Goal: Task Accomplishment & Management: Use online tool/utility

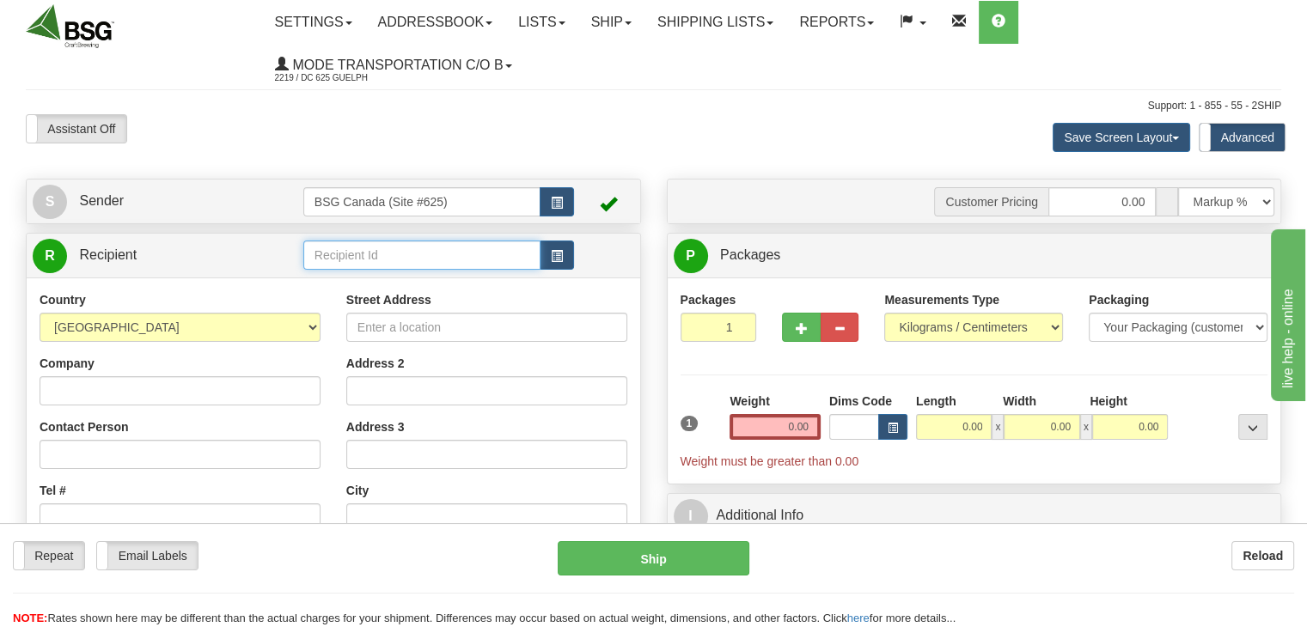
click at [389, 251] on input "text" at bounding box center [421, 255] width 237 height 29
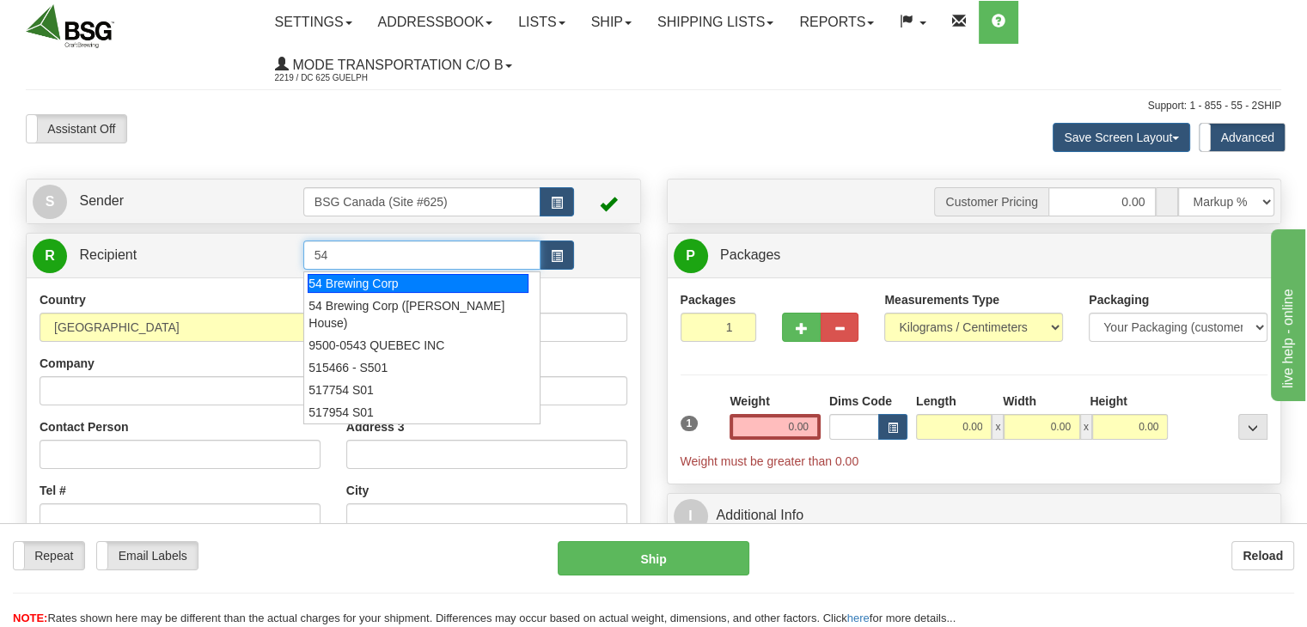
click at [369, 279] on div "54 Brewing Corp" at bounding box center [418, 283] width 221 height 19
type input "54 Brewing Corp"
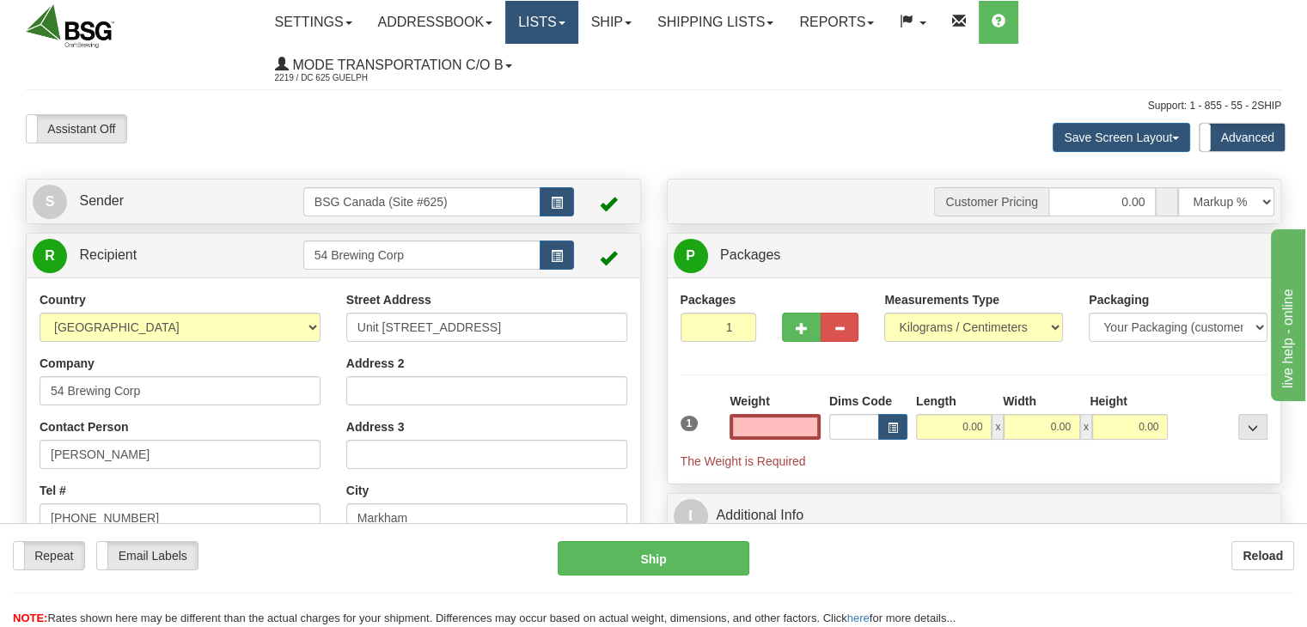
type input "0.00"
drag, startPoint x: 800, startPoint y: 427, endPoint x: 819, endPoint y: 427, distance: 18.9
click at [819, 427] on input "0.00" at bounding box center [775, 427] width 91 height 26
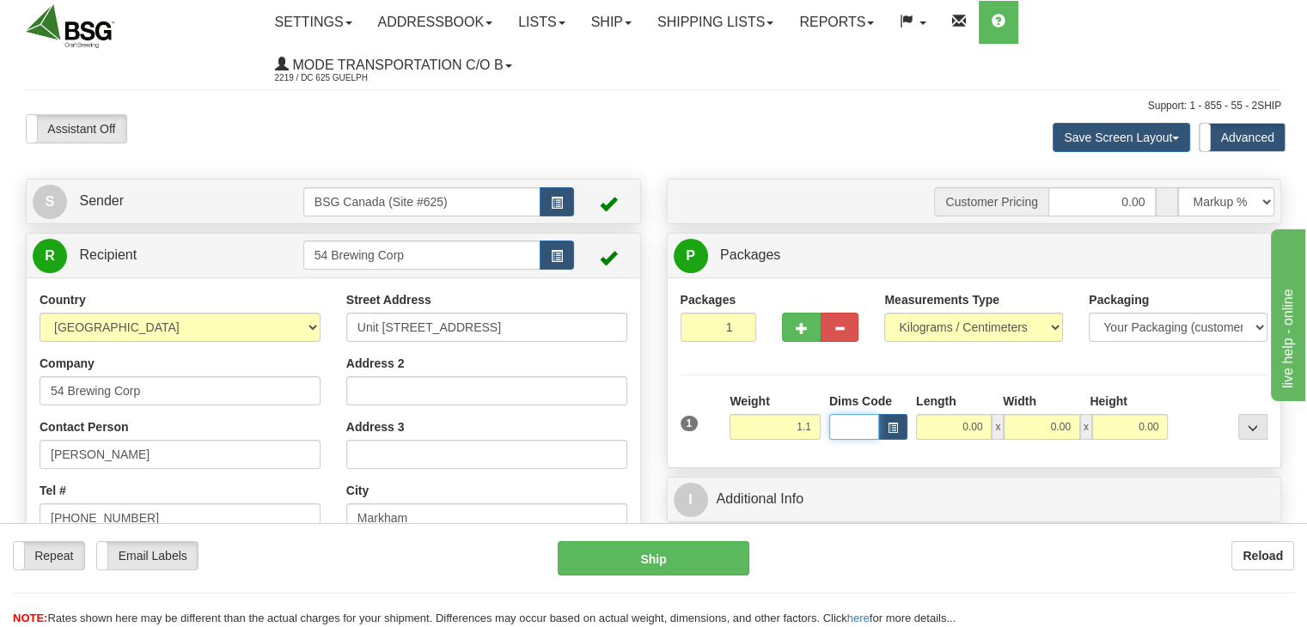
type input "1.10"
type input "10.00"
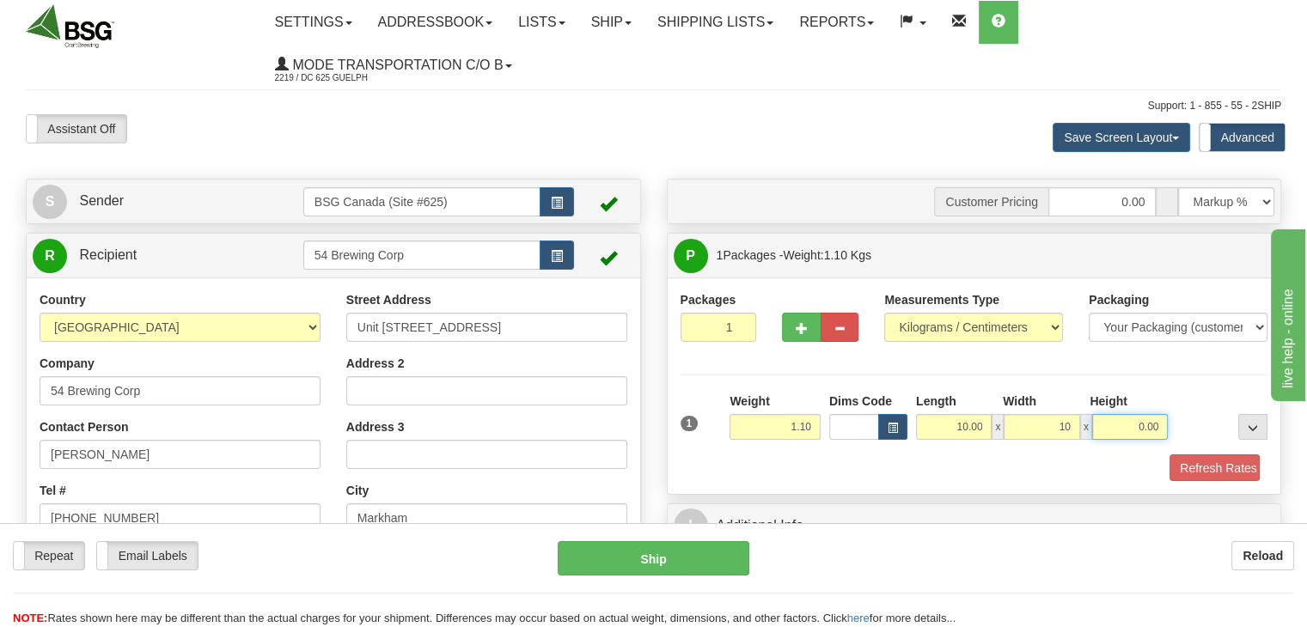
type input "10.00"
click at [1160, 455] on button "Refresh Rates" at bounding box center [1209, 469] width 99 height 29
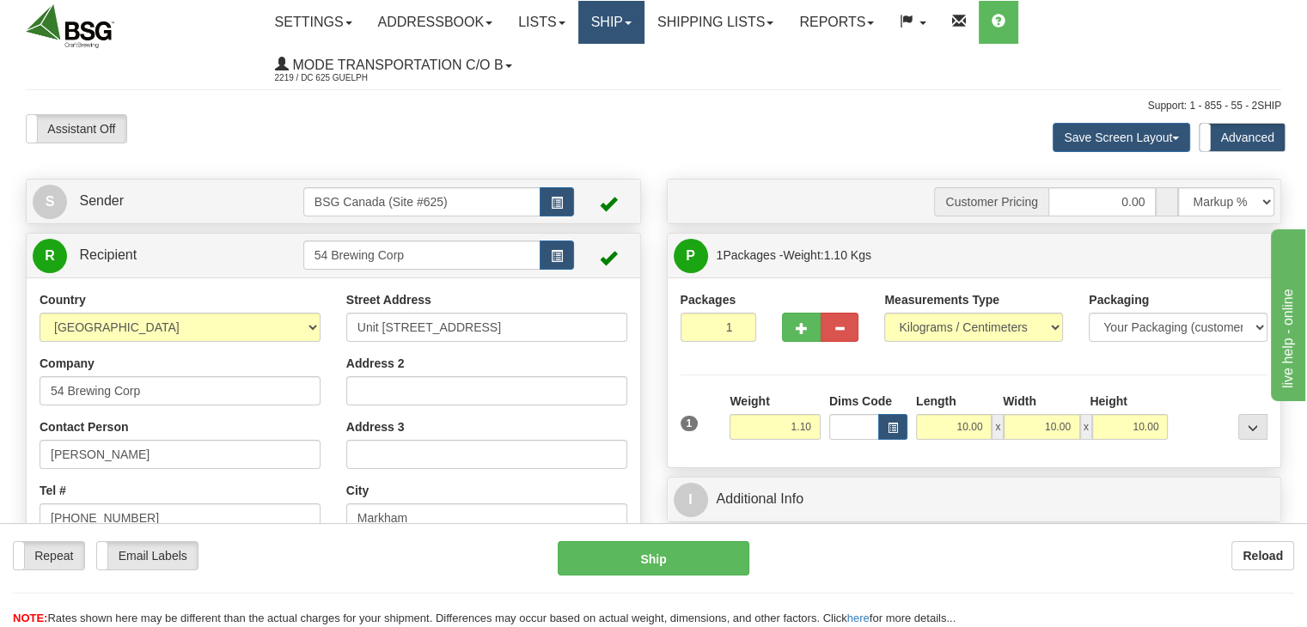
click at [643, 15] on link "Ship" at bounding box center [611, 22] width 66 height 43
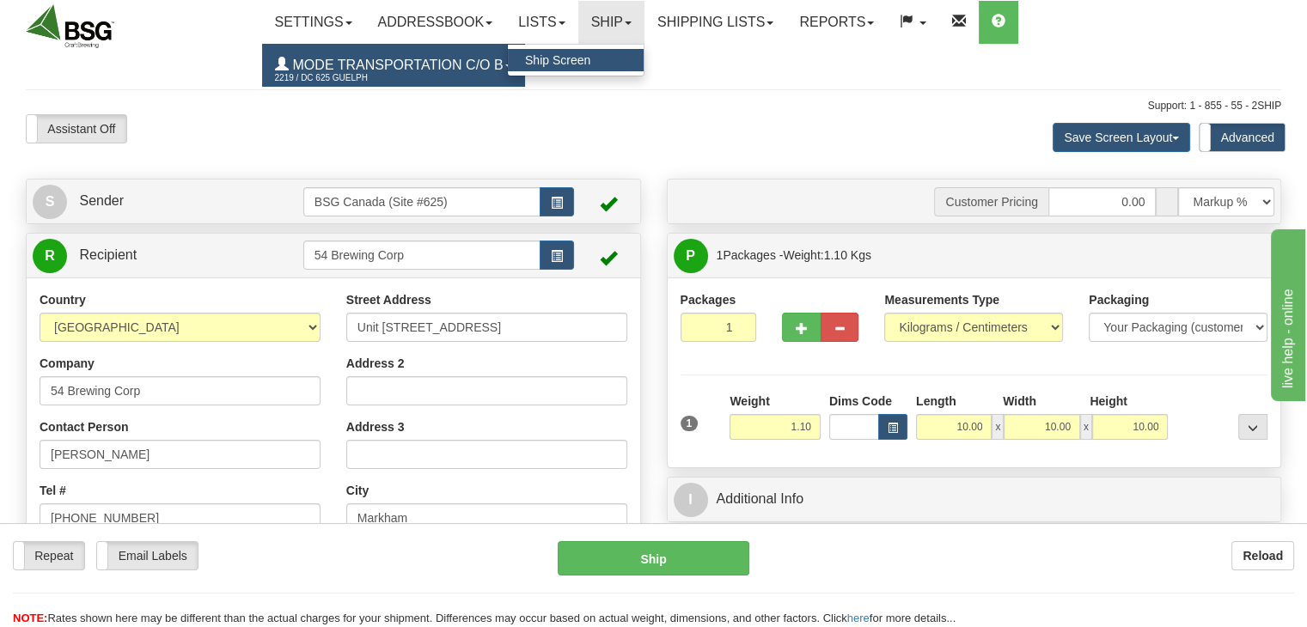
click at [510, 64] on link "Mode Transportation c/o B 2219 / DC 625 Guelph" at bounding box center [393, 65] width 263 height 43
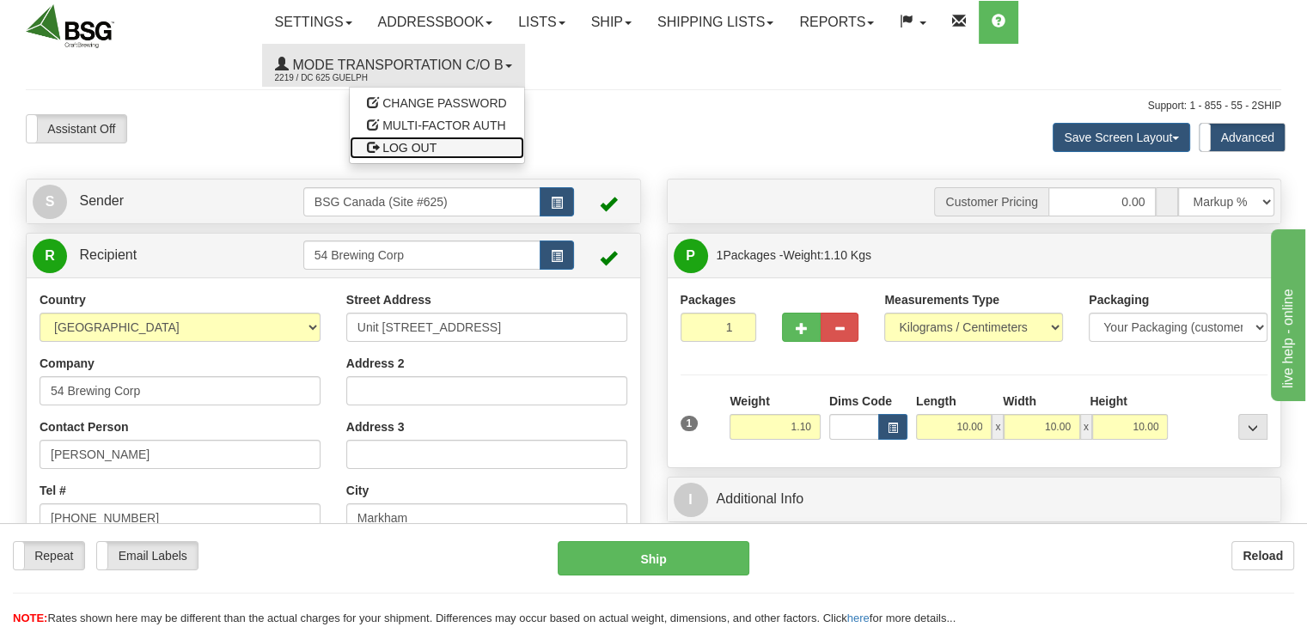
click at [411, 150] on span "LOG OUT" at bounding box center [409, 148] width 54 height 14
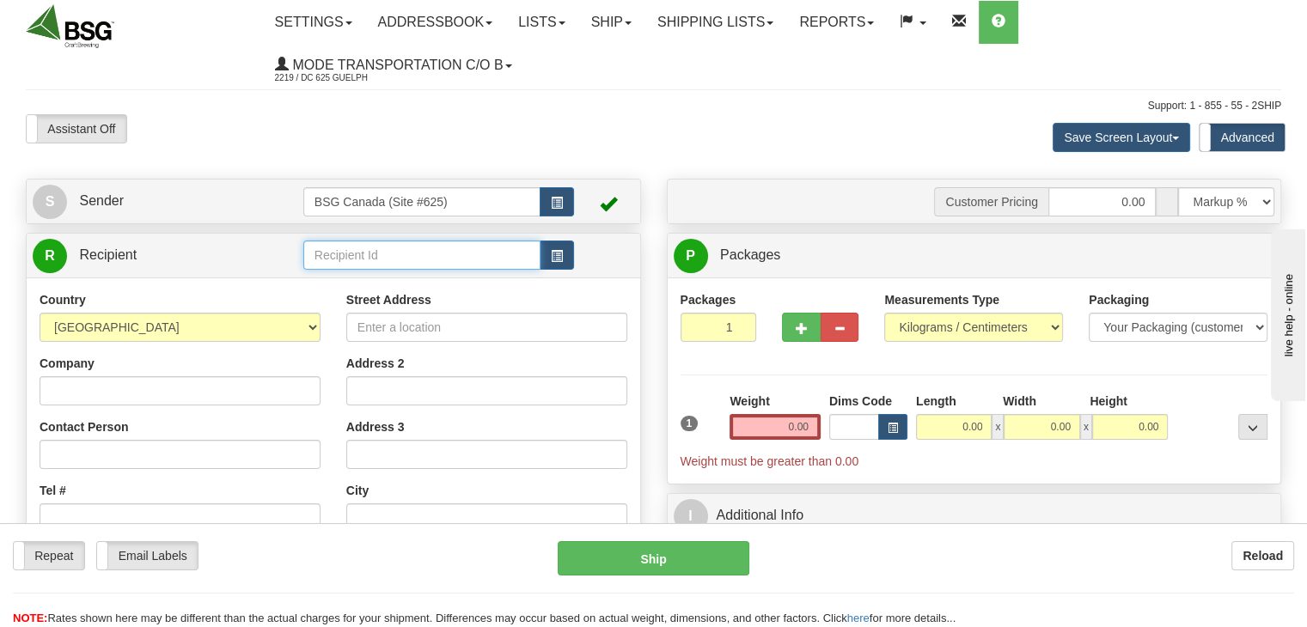
click at [360, 260] on input "text" at bounding box center [421, 255] width 237 height 29
click at [367, 283] on div "PROSPECTOR BREW HOUSE" at bounding box center [418, 283] width 221 height 19
type input "PROSPECTOR BREW HOUSE"
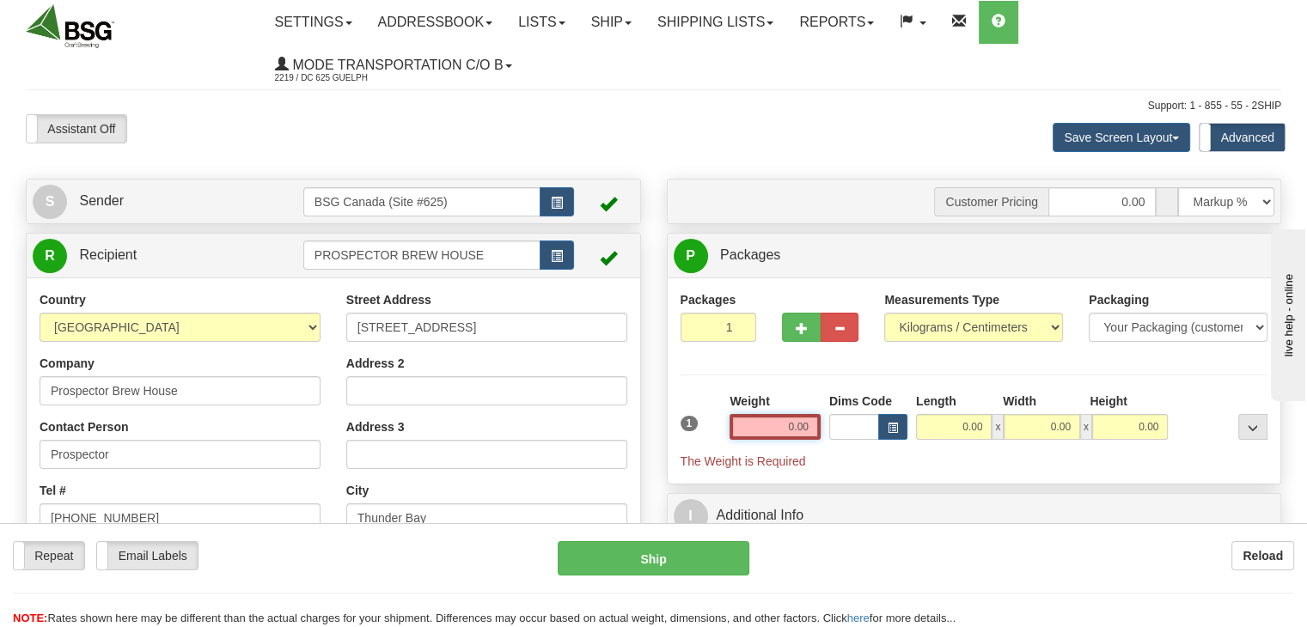
drag, startPoint x: 804, startPoint y: 429, endPoint x: 855, endPoint y: 441, distance: 53.0
click at [855, 441] on div "1 Weight 0.00 Dims Code 0.00" at bounding box center [974, 431] width 596 height 77
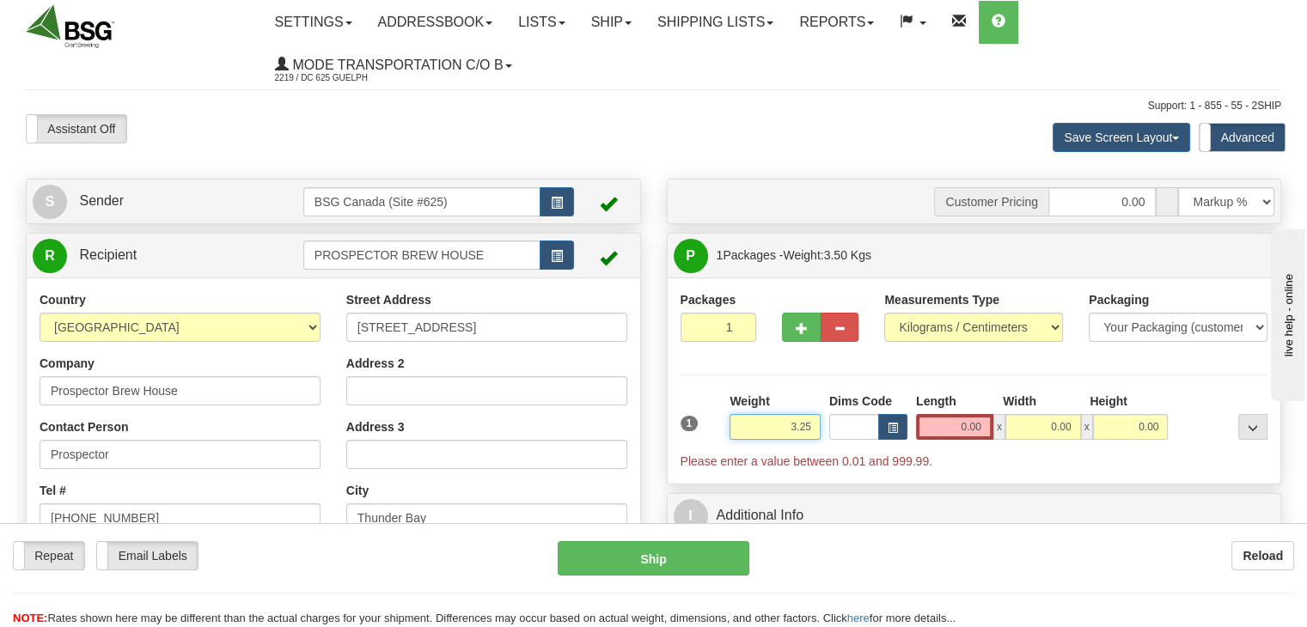
type input "3.25"
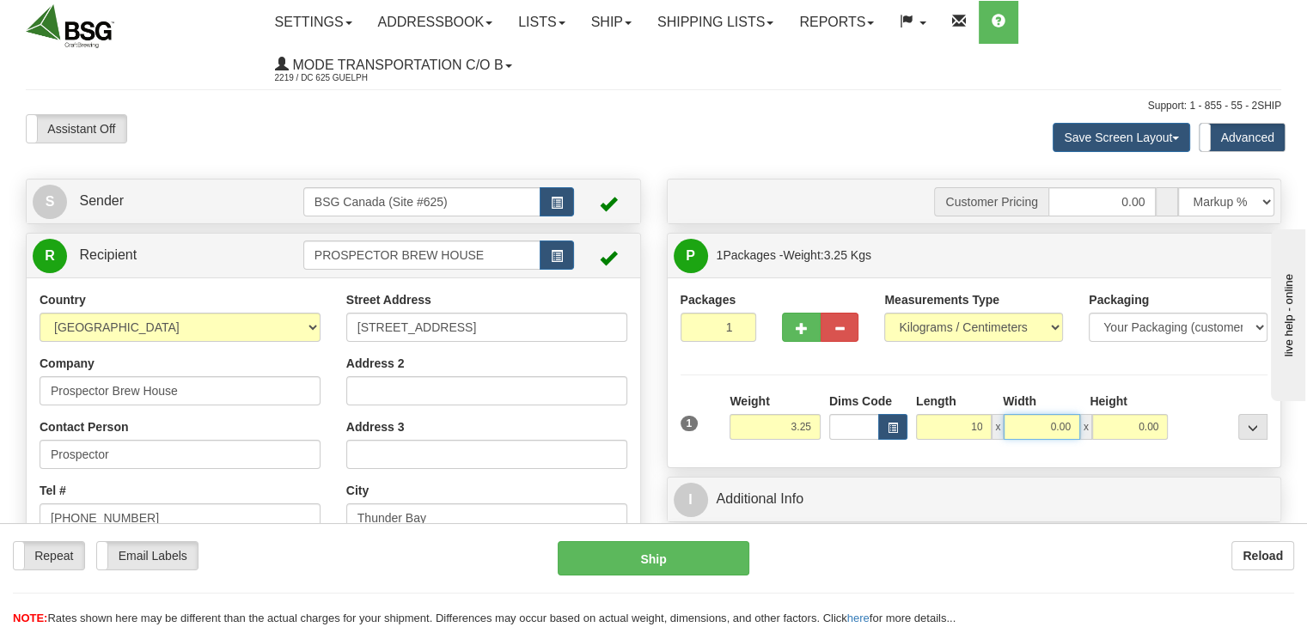
type input "10.00"
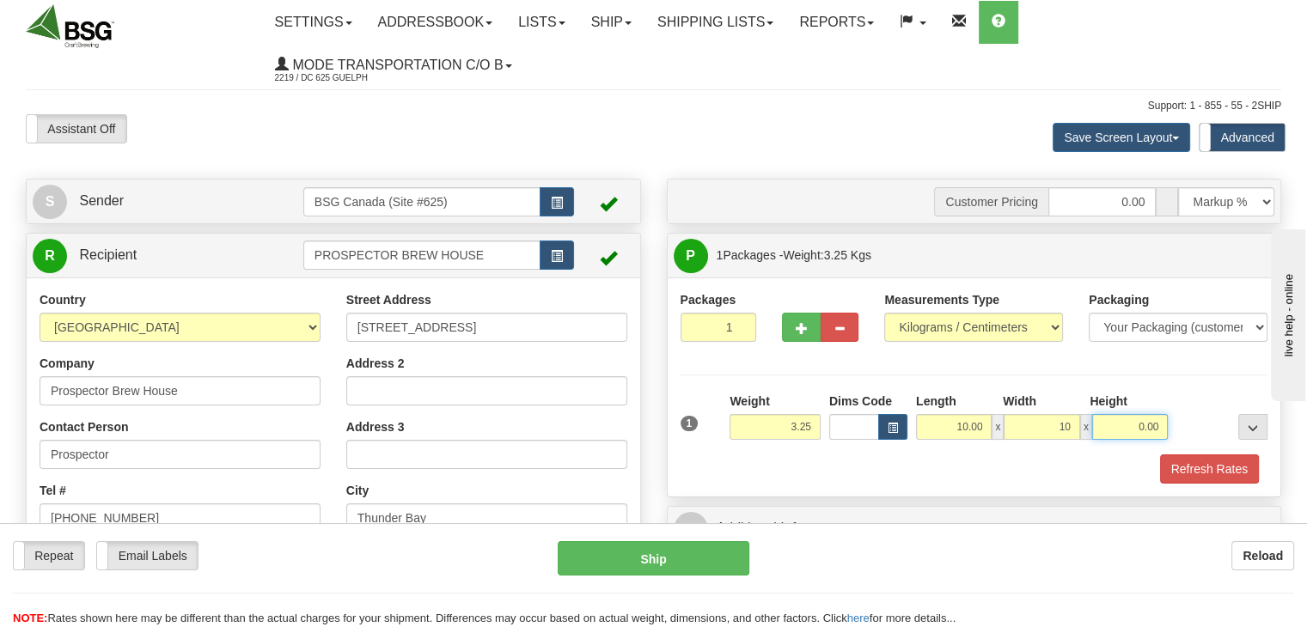
type input "10.00"
click at [1160, 455] on button "Refresh Rates" at bounding box center [1209, 469] width 99 height 29
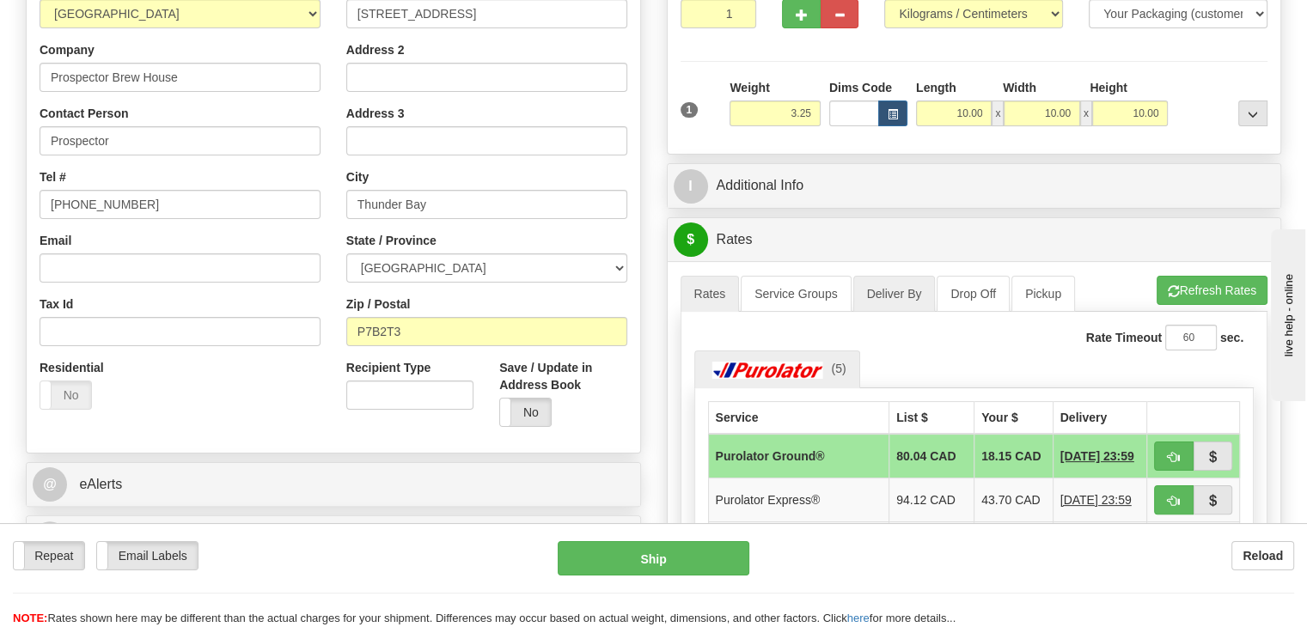
scroll to position [344, 0]
